Goal: Check status: Check status

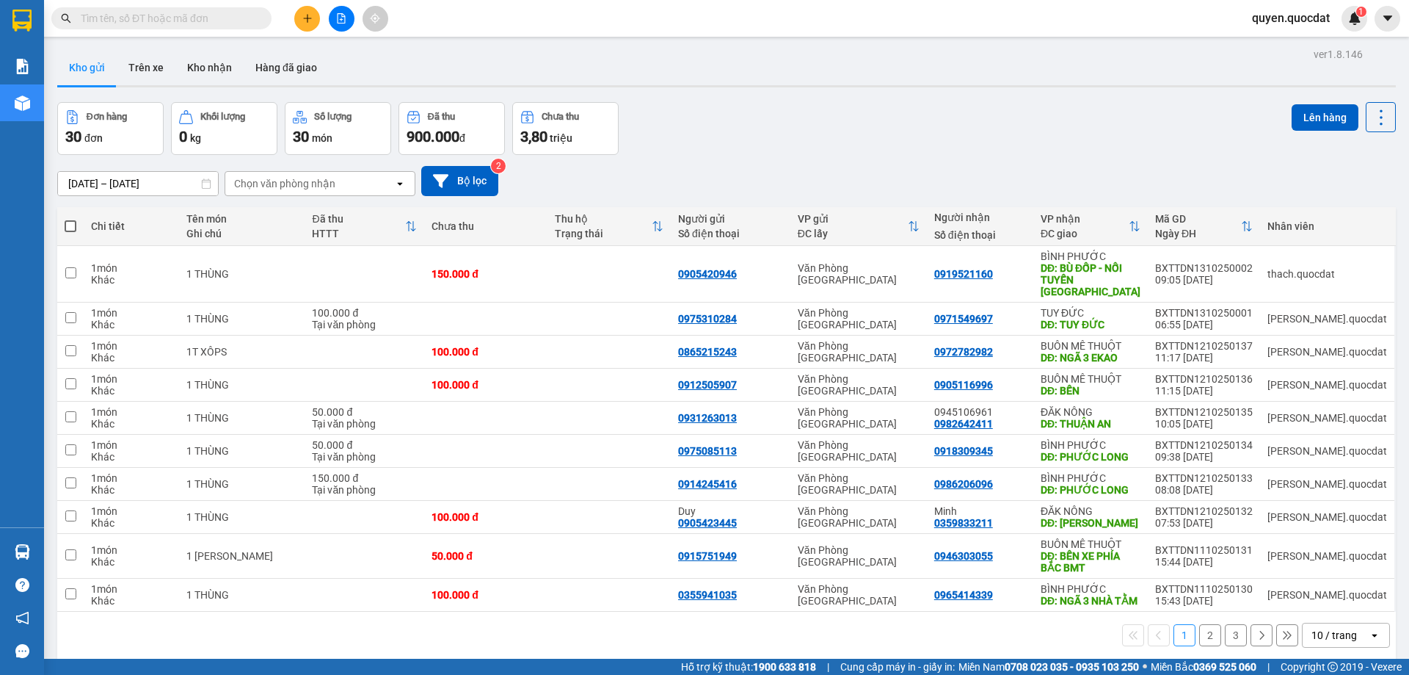
click at [158, 181] on input "[DATE] – [DATE]" at bounding box center [138, 183] width 160 height 23
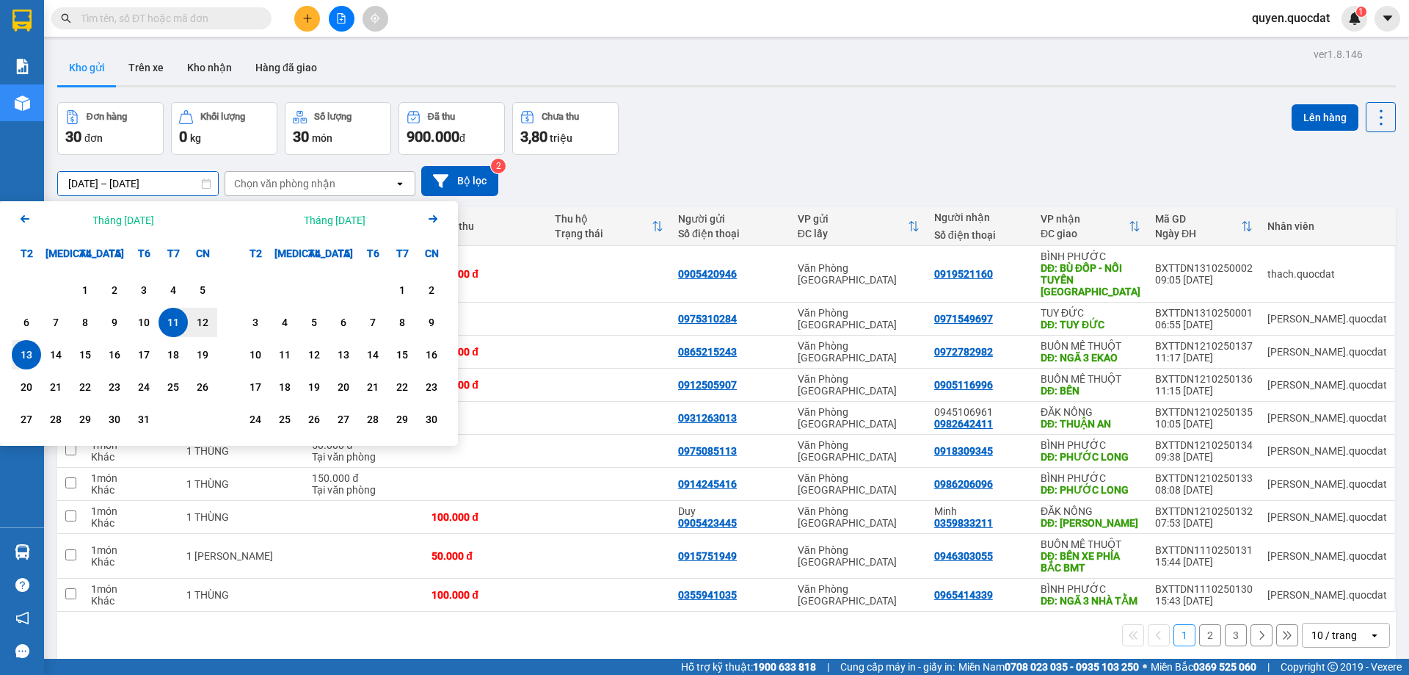
click at [40, 355] on div "13" at bounding box center [26, 354] width 29 height 29
click at [29, 355] on div "13" at bounding box center [26, 355] width 21 height 18
type input "[DATE] – [DATE]"
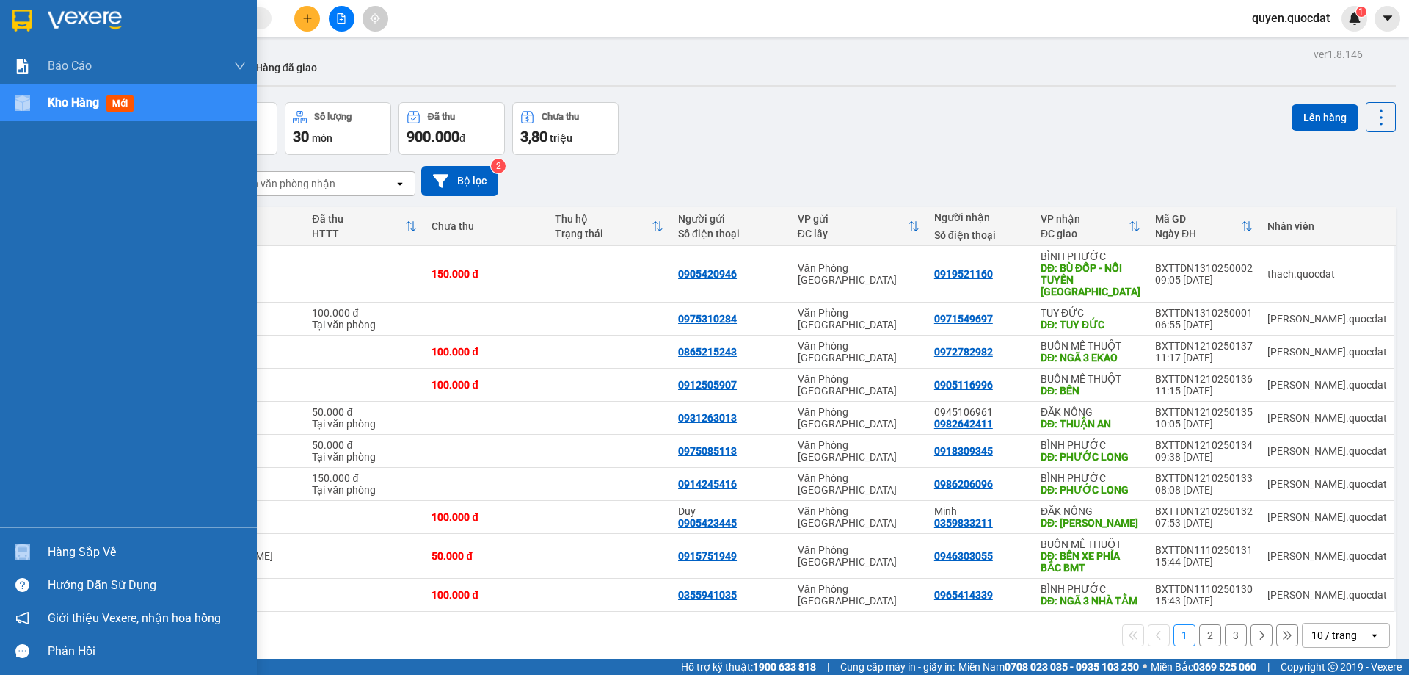
click at [29, 355] on div "Báo cáo 1. Chi tiết đơn hàng toàn nhà xe 2. Báo cáo doanh thu các văn phòng ( k…" at bounding box center [128, 287] width 257 height 479
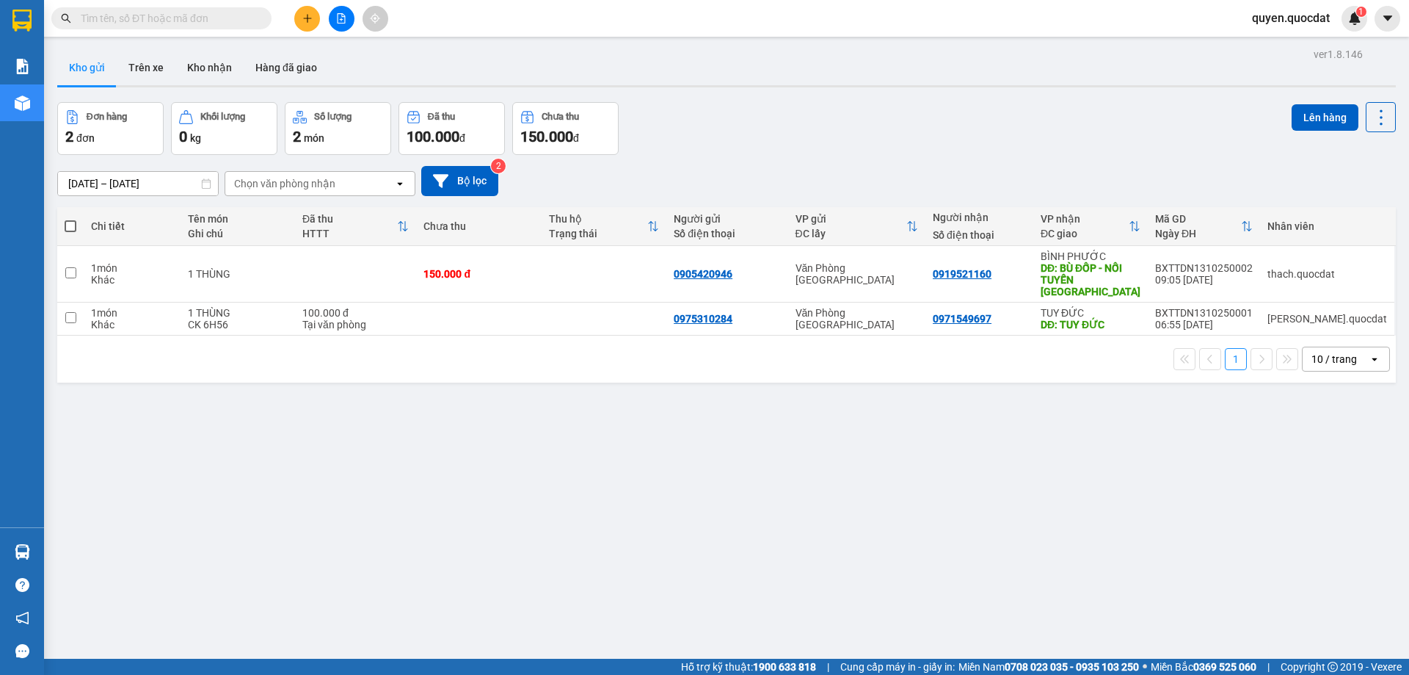
click at [631, 468] on div "ver 1.8.146 Kho gửi Trên xe Kho nhận Hàng đã giao Đơn hàng 2 đơn Khối lượng 0 k…" at bounding box center [726, 381] width 1351 height 675
